Goal: Navigation & Orientation: Find specific page/section

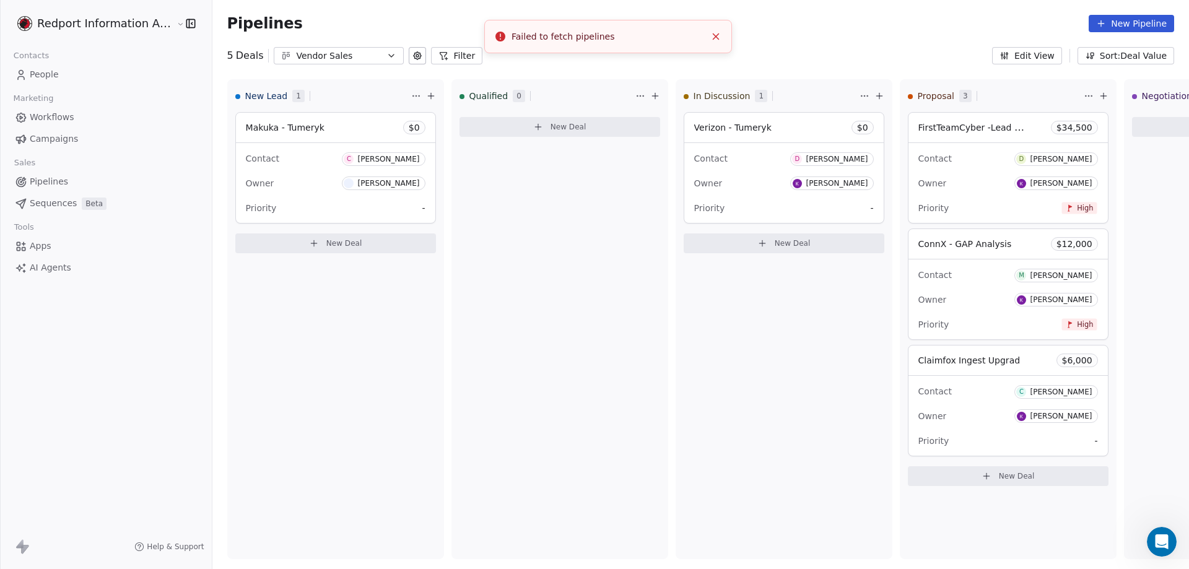
scroll to position [0, 96]
